Goal: Task Accomplishment & Management: Manage account settings

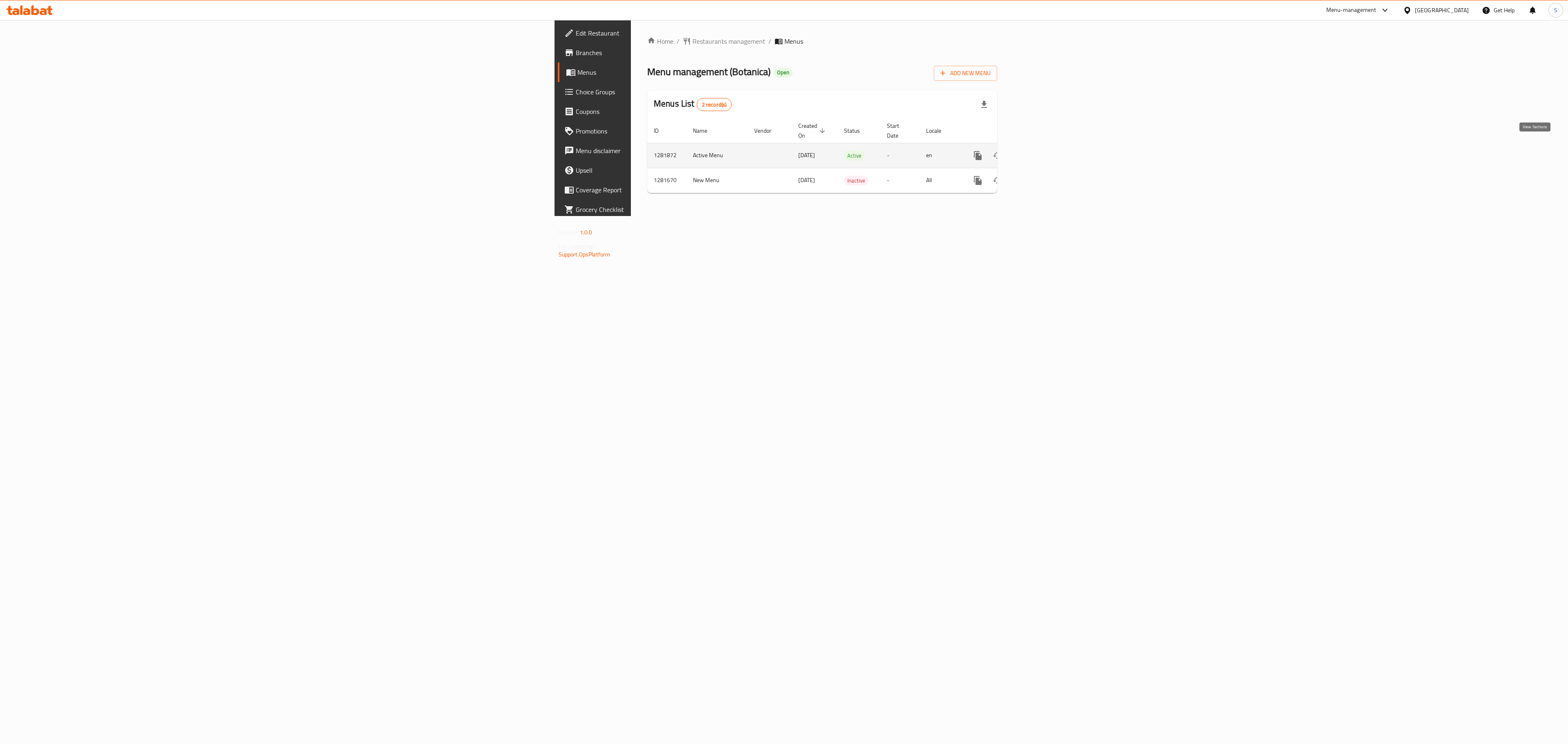
click at [1046, 155] on link "enhanced table" at bounding box center [1037, 155] width 19 height 19
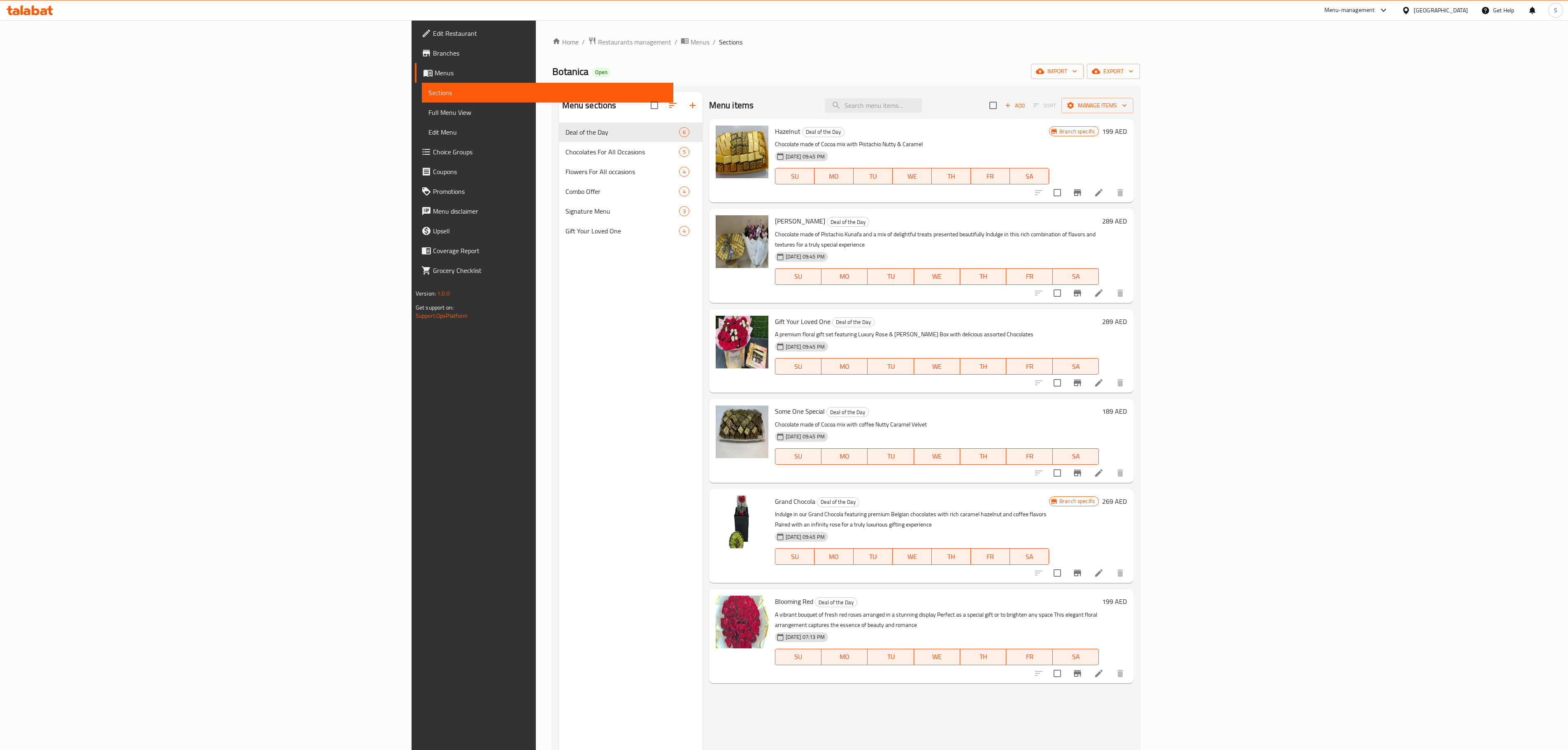
click at [716, 172] on img at bounding box center [742, 152] width 53 height 53
click at [722, 134] on icon "upload picture" at bounding box center [727, 137] width 10 height 10
click at [1026, 106] on span "Add" at bounding box center [1015, 105] width 22 height 9
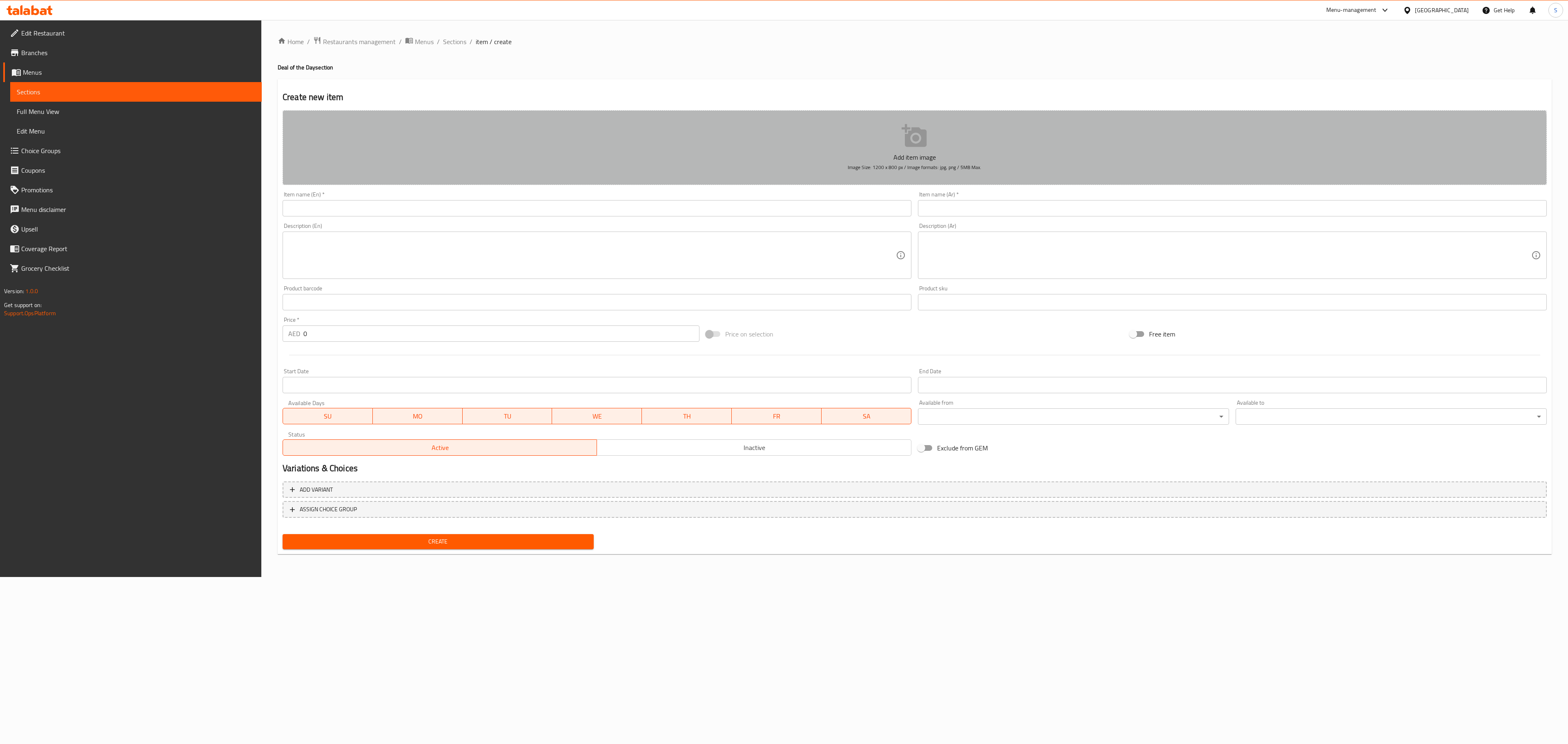
drag, startPoint x: 847, startPoint y: 165, endPoint x: 895, endPoint y: 170, distance: 48.3
click at [895, 170] on button "Add item image Image Size: 1200 x 800 px / Image formats: jpg, png / 5MB Max." at bounding box center [914, 147] width 1264 height 75
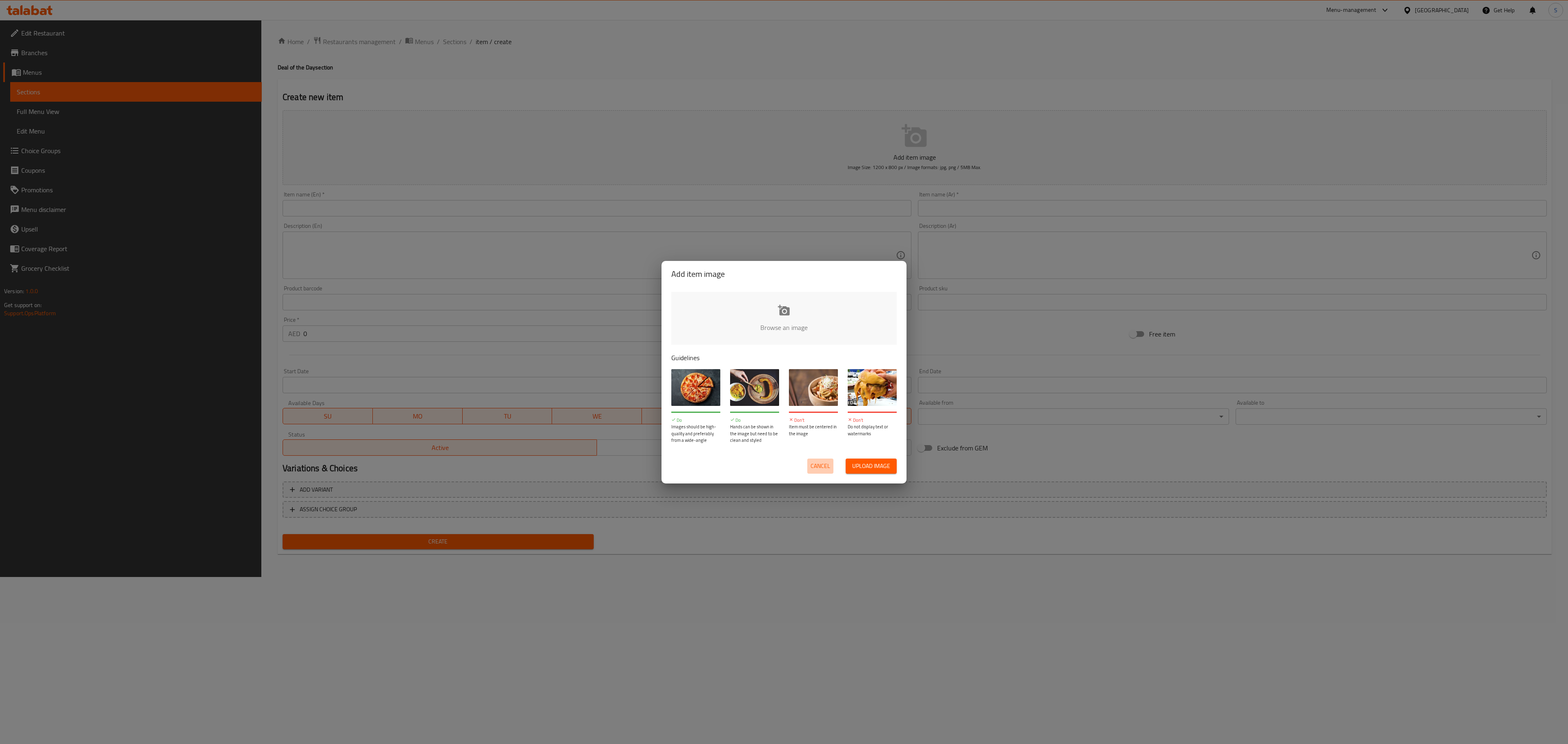
click at [824, 462] on span "Cancel" at bounding box center [821, 466] width 19 height 10
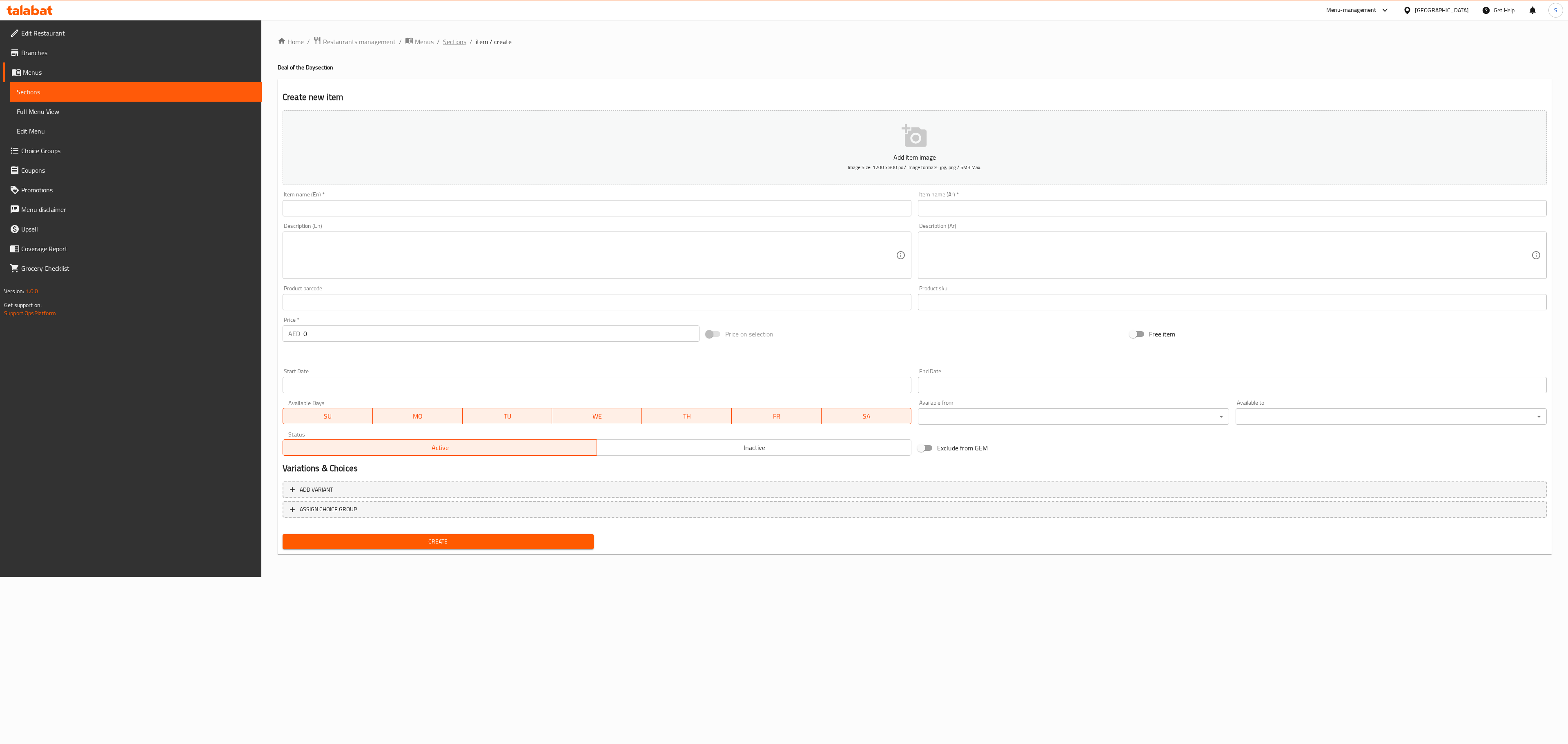
click at [452, 41] on span "Sections" at bounding box center [455, 41] width 23 height 10
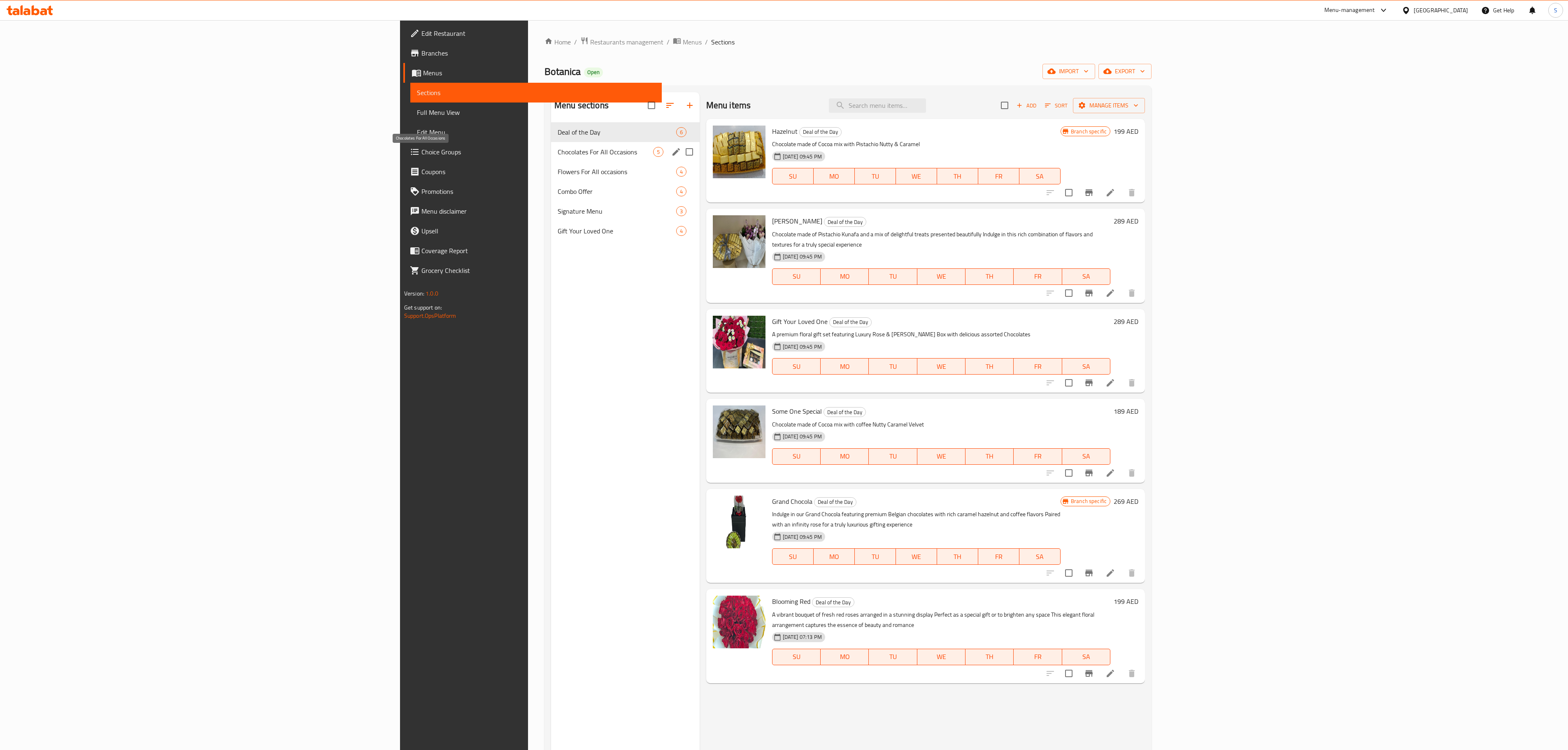
click at [558, 151] on span "Chocolates For All Occasions" at bounding box center [605, 152] width 96 height 10
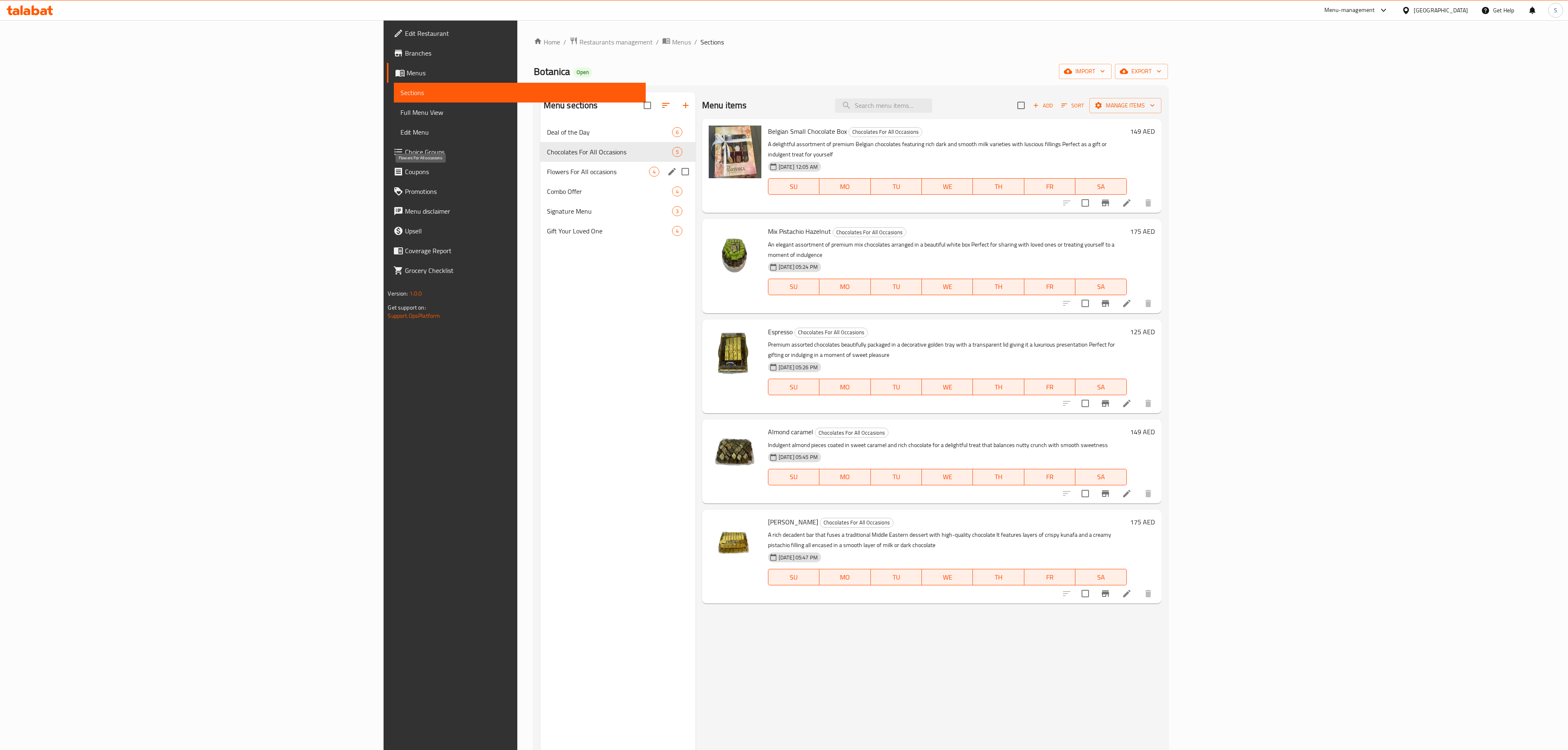
click at [547, 173] on span "Flowers For All occasions" at bounding box center [598, 172] width 102 height 10
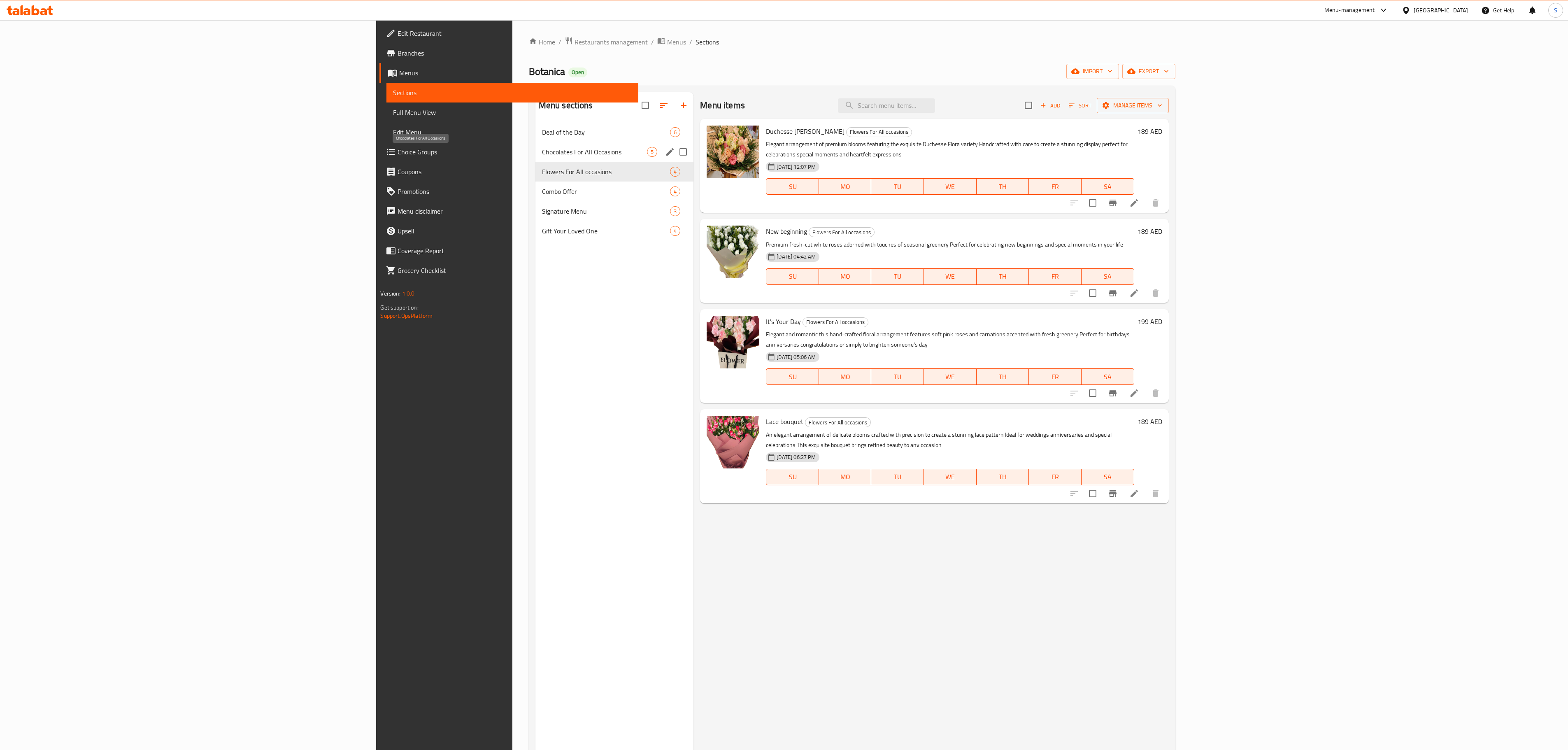
click at [542, 148] on span "Chocolates For All Occasions" at bounding box center [594, 152] width 106 height 10
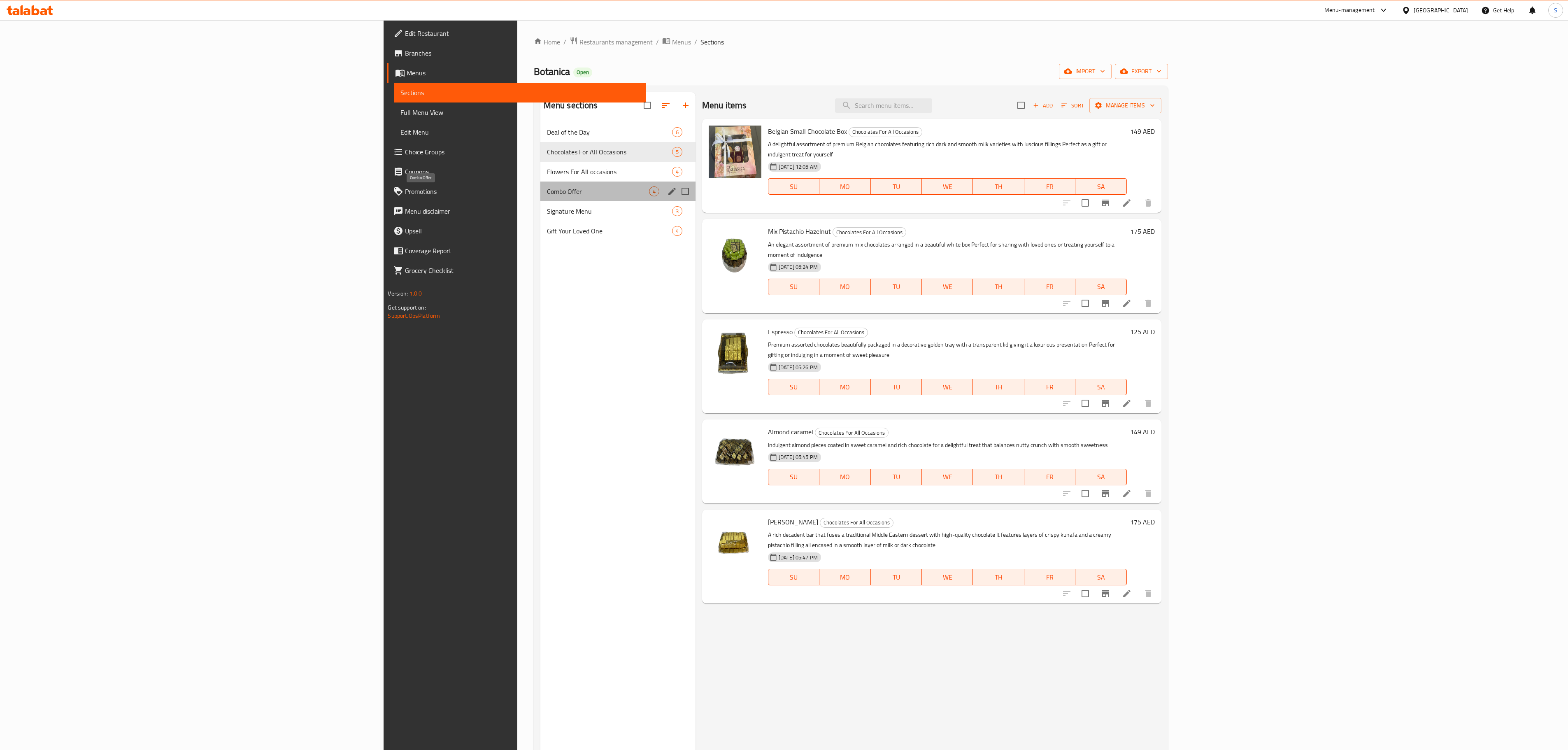
click at [547, 196] on span "Combo Offer" at bounding box center [598, 191] width 102 height 10
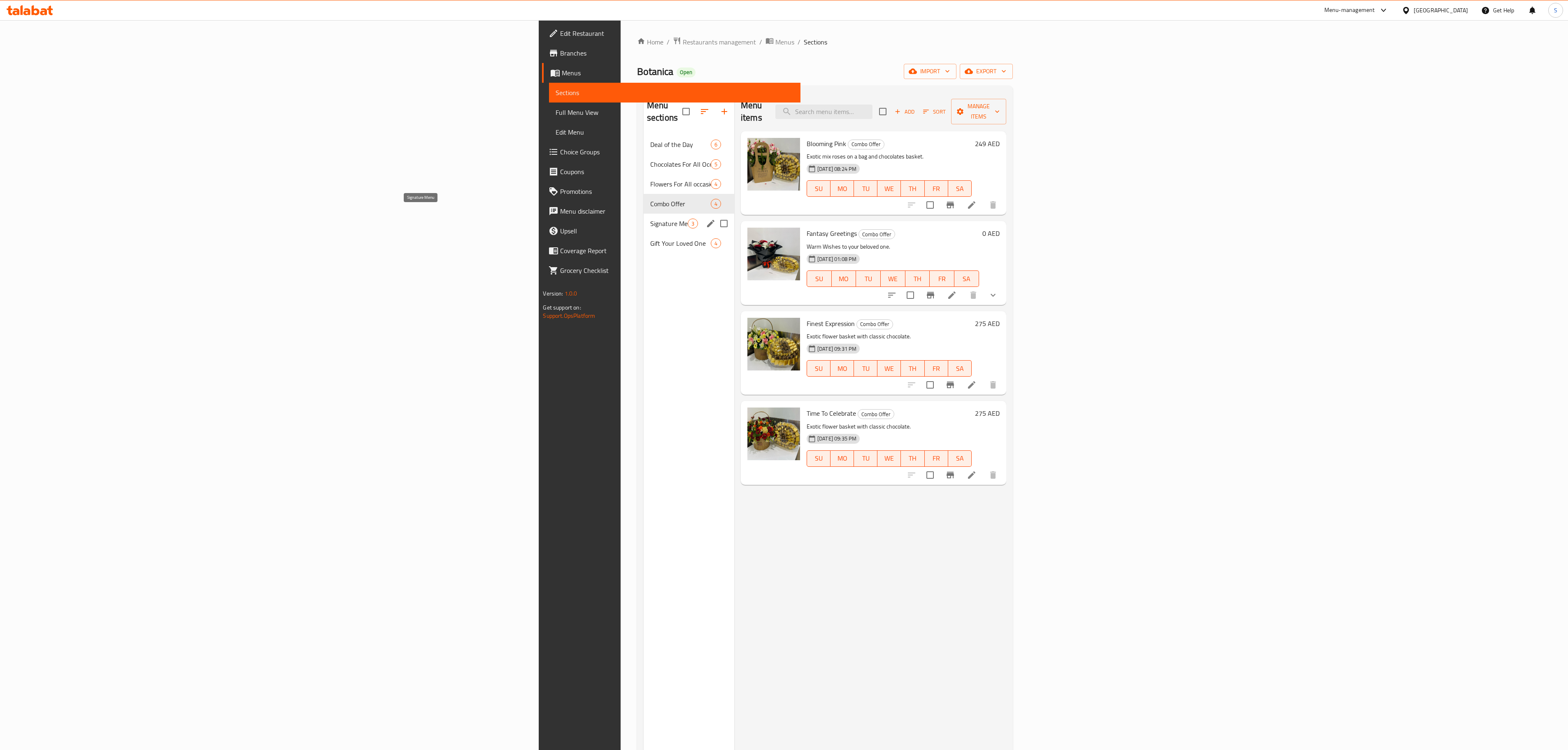
click at [650, 218] on span "Signature Menu" at bounding box center [669, 223] width 37 height 10
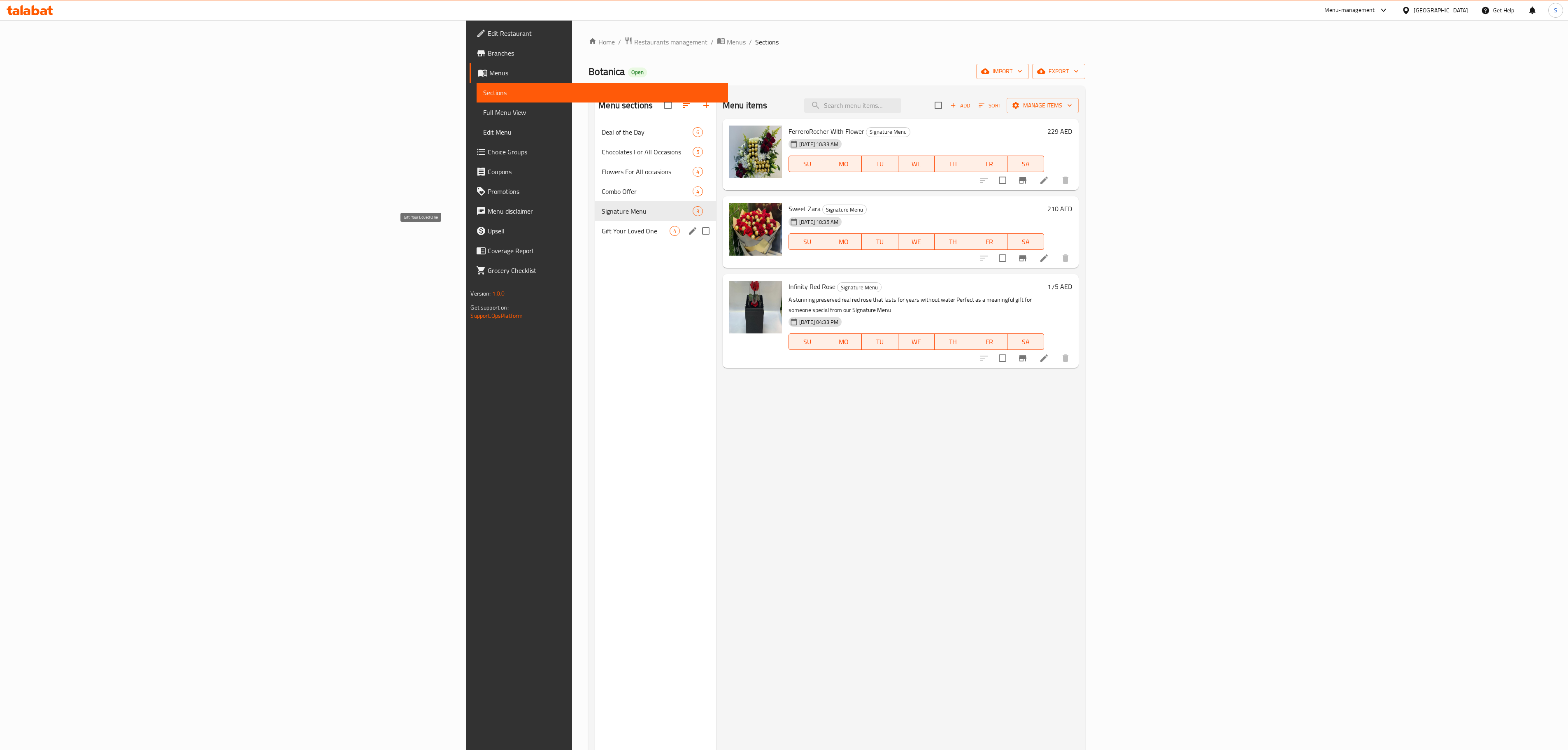
click at [602, 234] on span "Gift Your Loved One" at bounding box center [636, 231] width 68 height 10
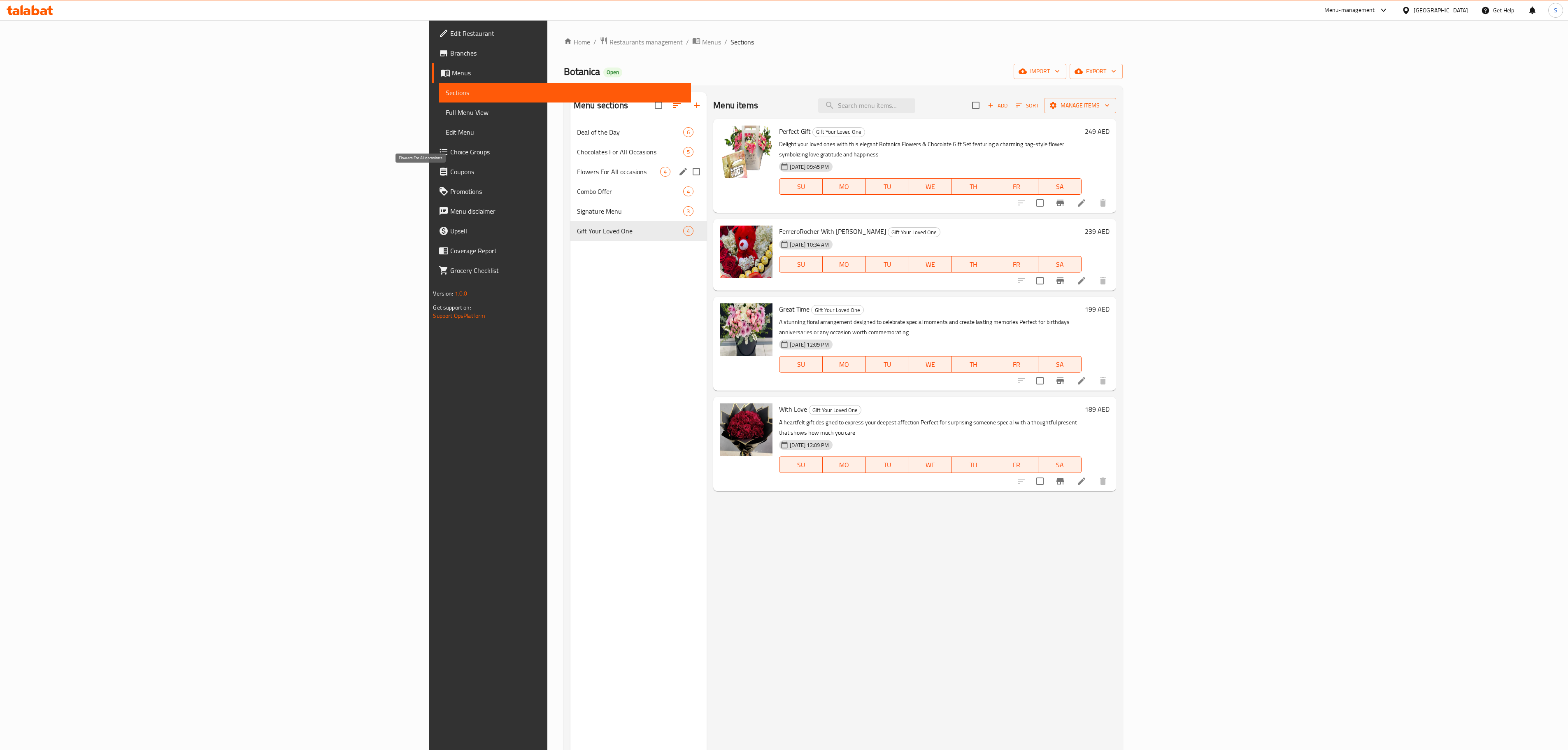
click at [577, 171] on span "Flowers For All occasions" at bounding box center [619, 172] width 83 height 10
